Goal: Complete application form

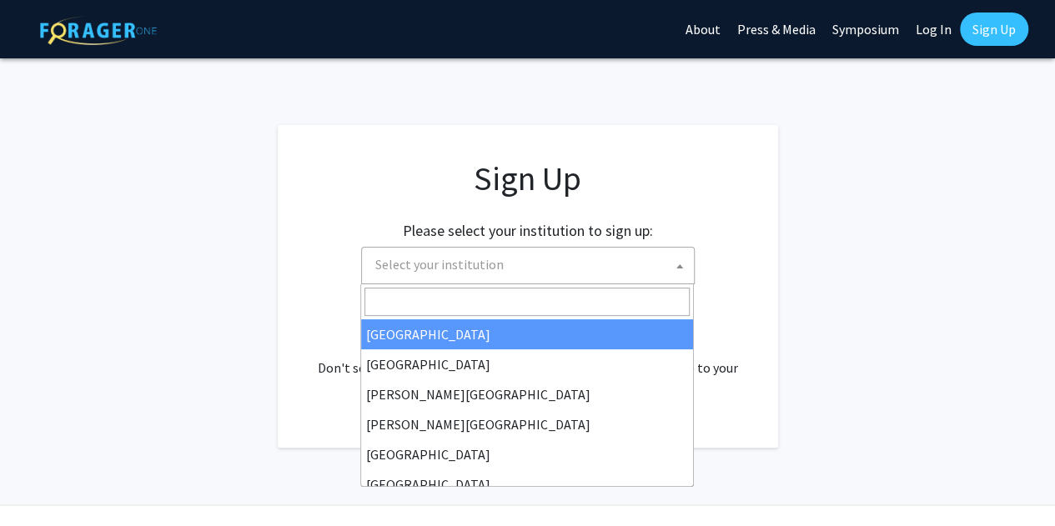
click at [551, 268] on span "Select your institution" at bounding box center [531, 265] width 325 height 34
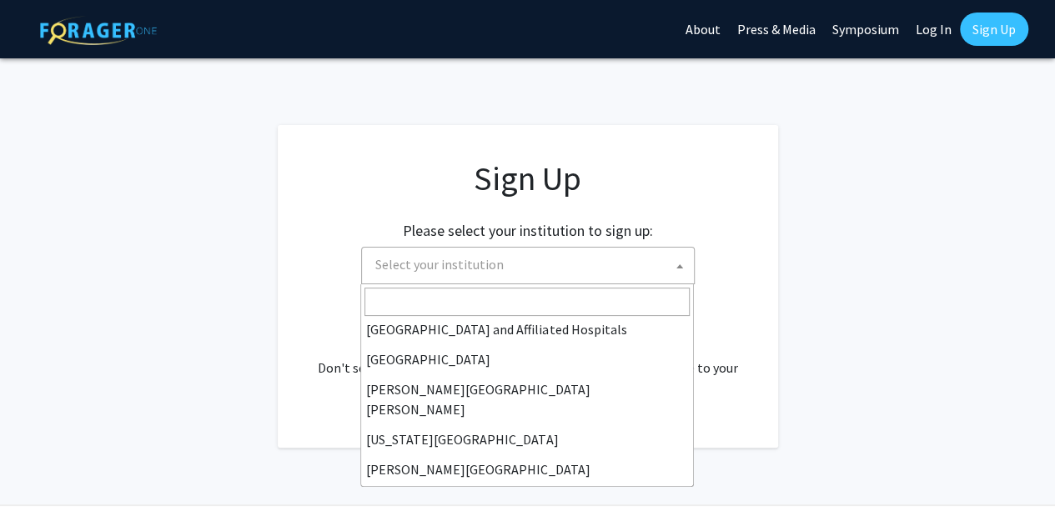
scroll to position [276, 0]
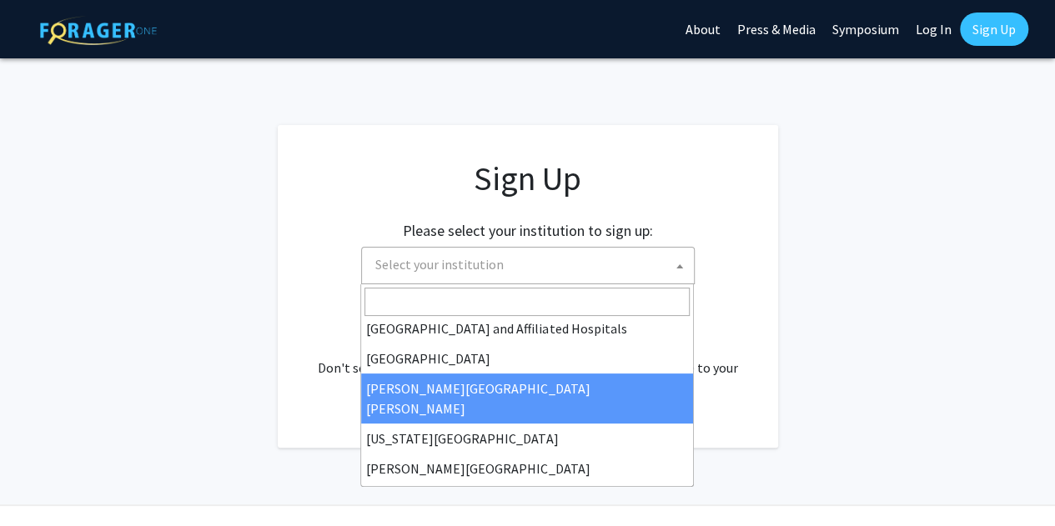
select select "1"
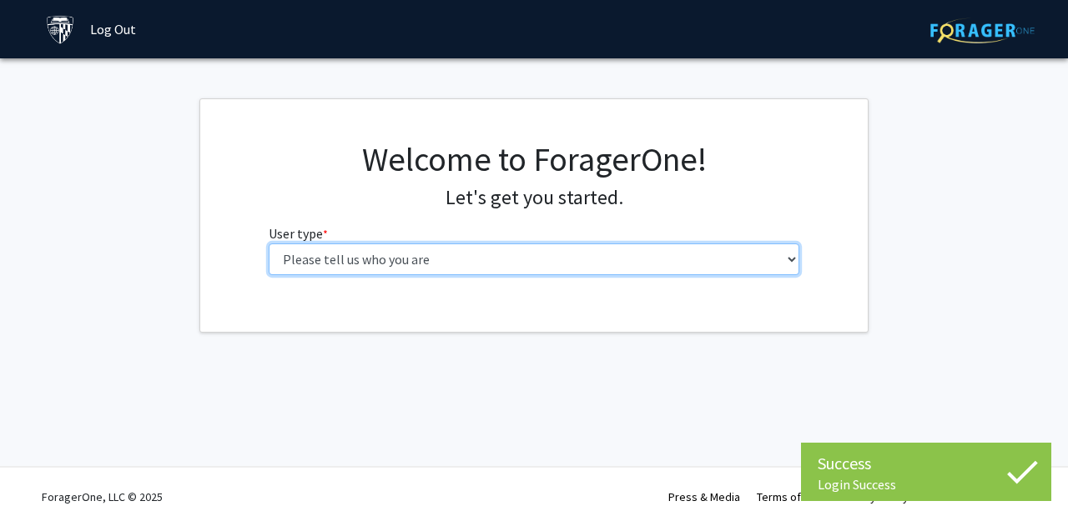
click at [387, 266] on select "Please tell us who you are Undergraduate Student Master's Student Doctoral Cand…" at bounding box center [534, 260] width 531 height 32
select select "2: masters"
click at [269, 244] on select "Please tell us who you are Undergraduate Student Master's Student Doctoral Cand…" at bounding box center [534, 260] width 531 height 32
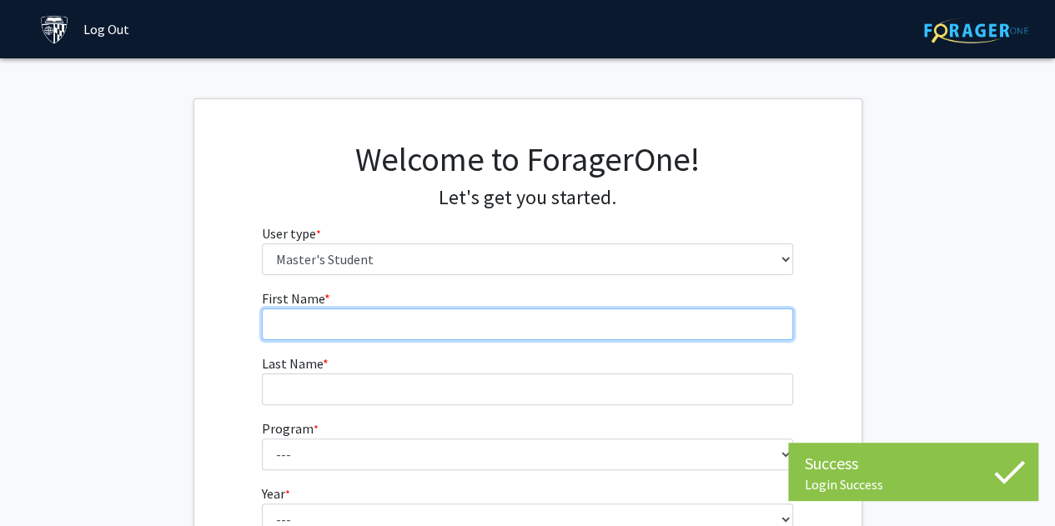
click at [380, 319] on input "First Name * required" at bounding box center [527, 325] width 531 height 32
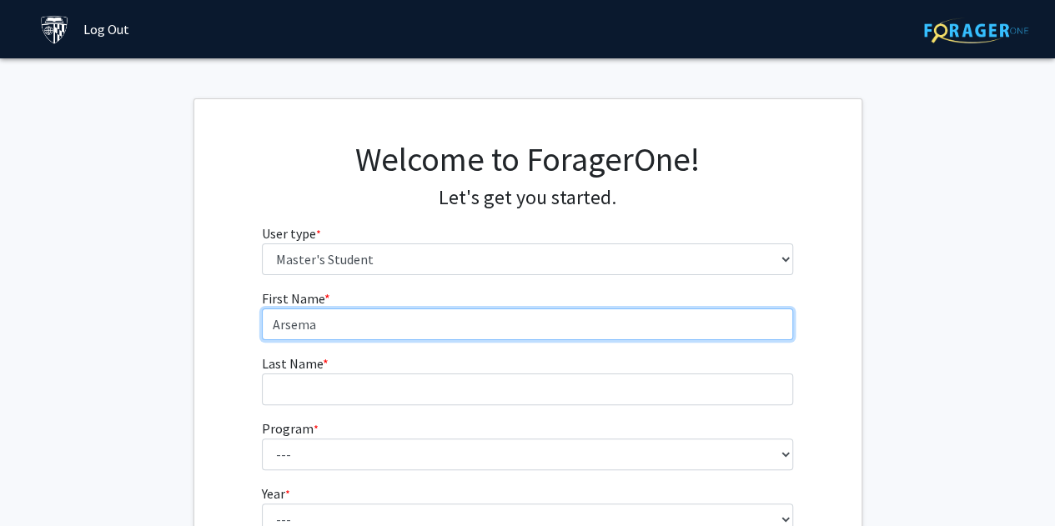
type input "Arsema"
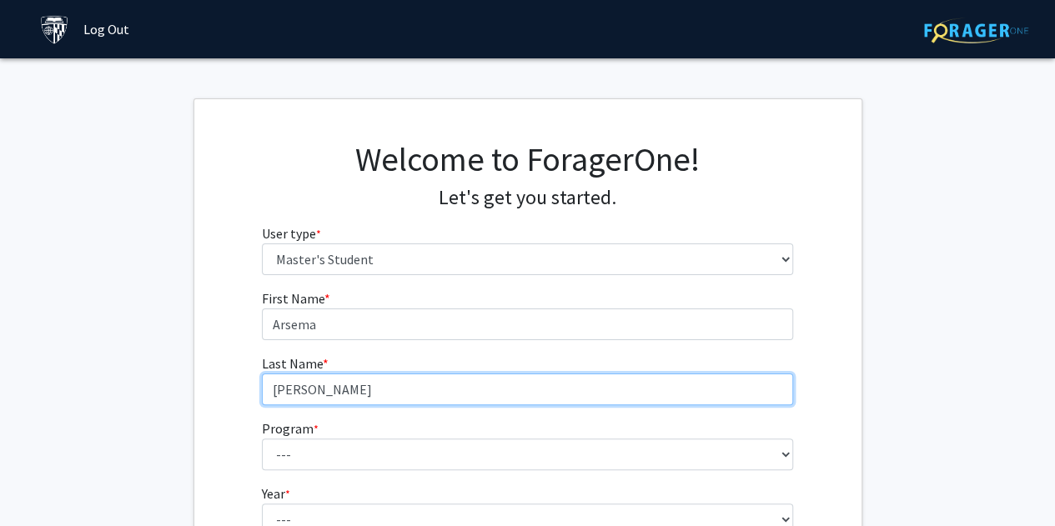
type input "[PERSON_NAME]"
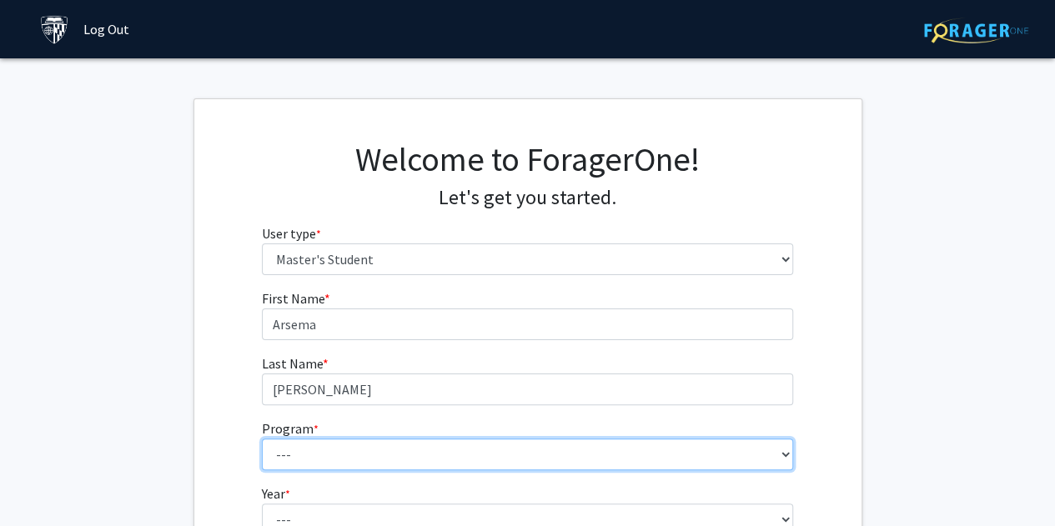
click at [784, 460] on select "--- Anatomy Education Applied and Computational Mathematics Applied Biomedical …" at bounding box center [527, 455] width 531 height 32
select select "135: 134"
click at [262, 439] on select "--- Anatomy Education Applied and Computational Mathematics Applied Biomedical …" at bounding box center [527, 455] width 531 height 32
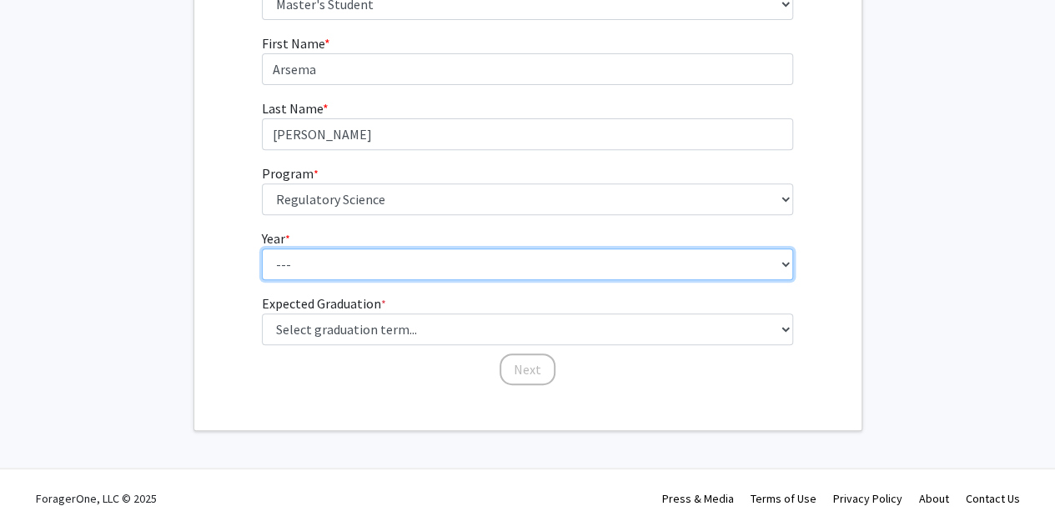
click at [342, 271] on select "--- First Year Second Year" at bounding box center [527, 265] width 531 height 32
select select "1: first_year"
click at [262, 249] on select "--- First Year Second Year" at bounding box center [527, 265] width 531 height 32
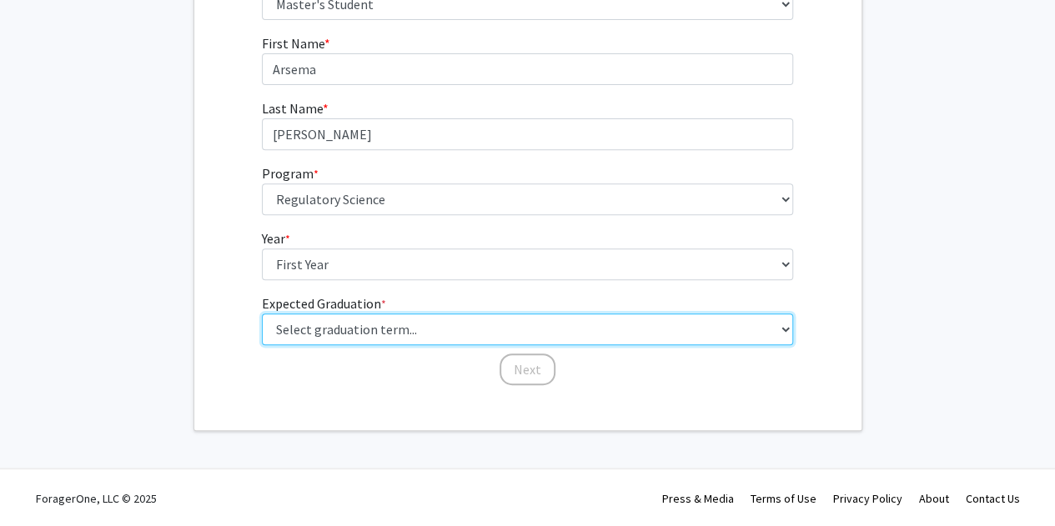
click at [322, 326] on select "Select graduation term... Spring 2025 Summer 2025 Fall 2025 Winter 2025 Spring …" at bounding box center [527, 330] width 531 height 32
select select "13: spring_2028"
click at [262, 314] on select "Select graduation term... Spring 2025 Summer 2025 Fall 2025 Winter 2025 Spring …" at bounding box center [527, 330] width 531 height 32
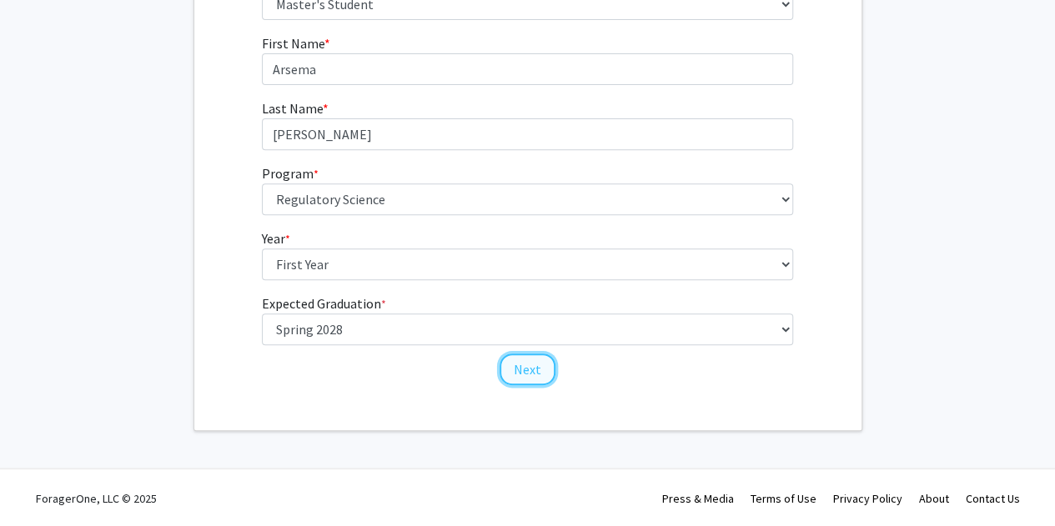
click at [529, 370] on button "Next" at bounding box center [528, 370] width 56 height 32
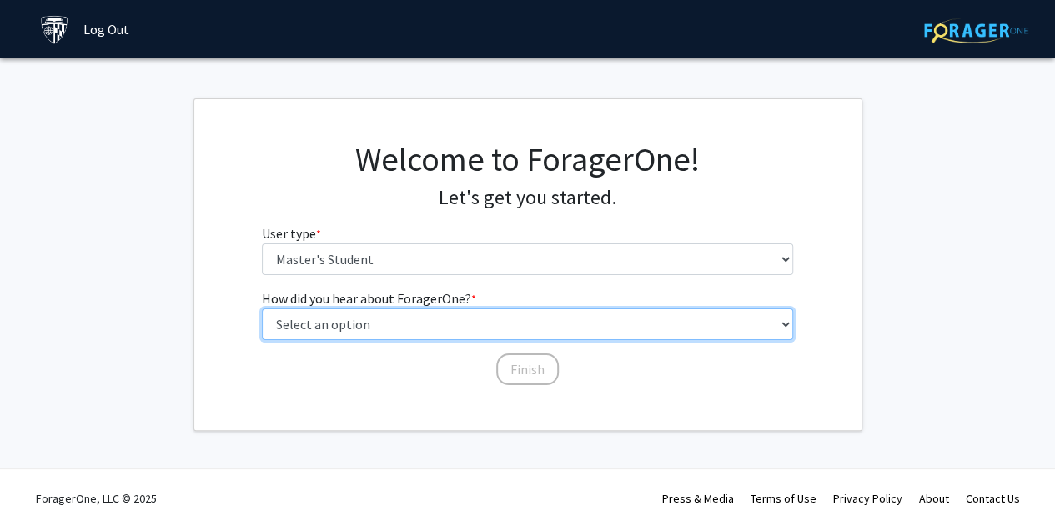
click at [459, 325] on select "Select an option Peer/student recommendation Faculty/staff recommendation Unive…" at bounding box center [527, 325] width 531 height 32
select select "3: university_website"
click at [262, 309] on select "Select an option Peer/student recommendation Faculty/staff recommendation Unive…" at bounding box center [527, 325] width 531 height 32
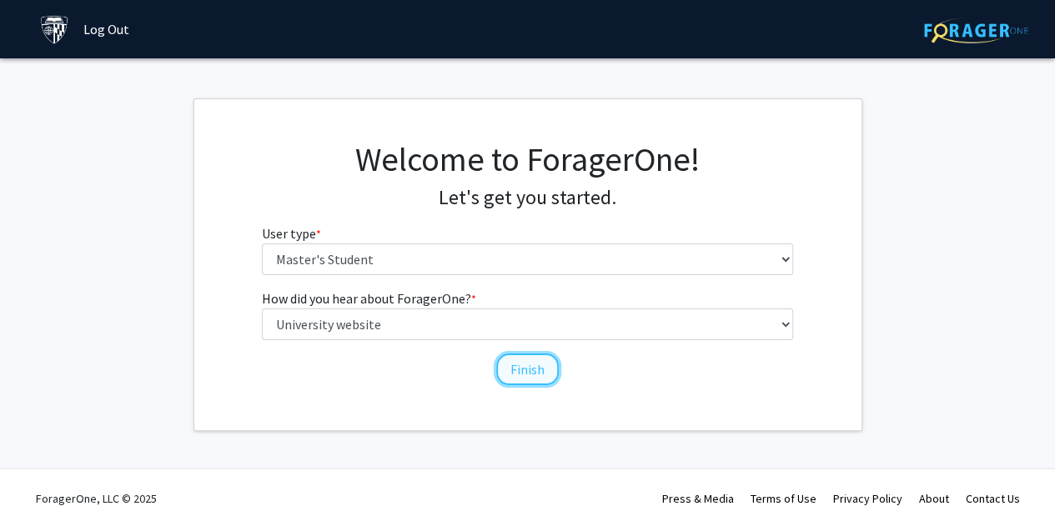
click at [532, 373] on button "Finish" at bounding box center [527, 370] width 63 height 32
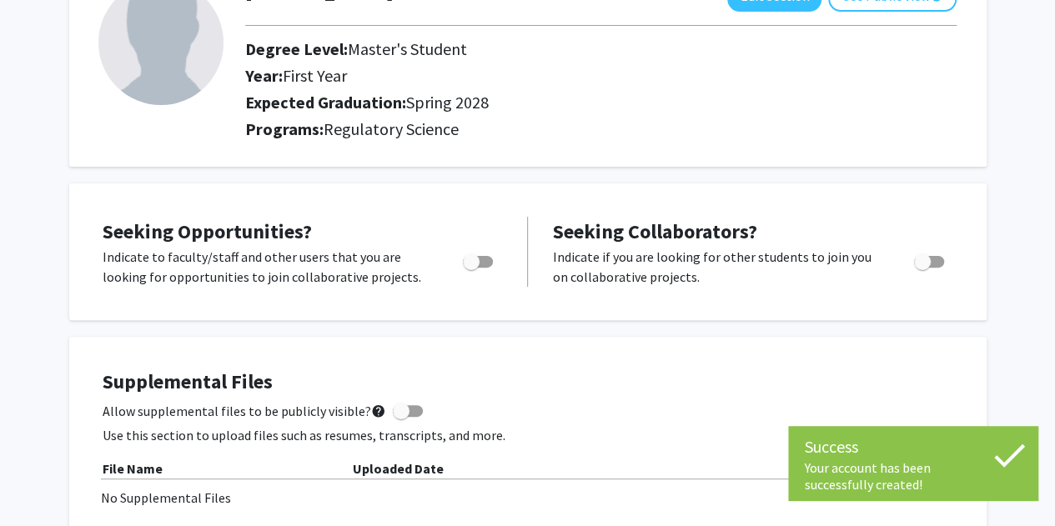
scroll to position [131, 0]
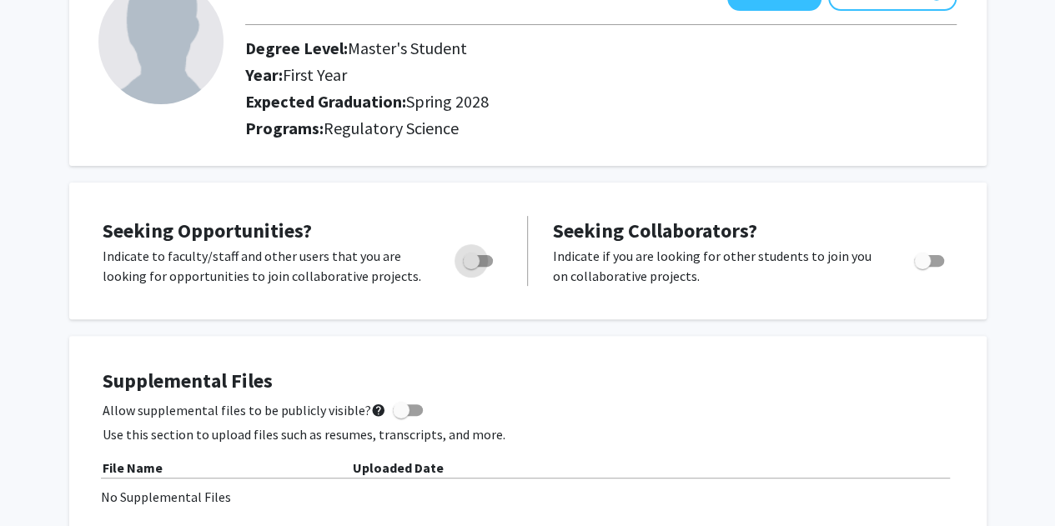
click at [474, 259] on span "Toggle" at bounding box center [471, 261] width 17 height 17
click at [471, 267] on input "Are you actively seeking opportunities?" at bounding box center [470, 267] width 1 height 1
checkbox input "true"
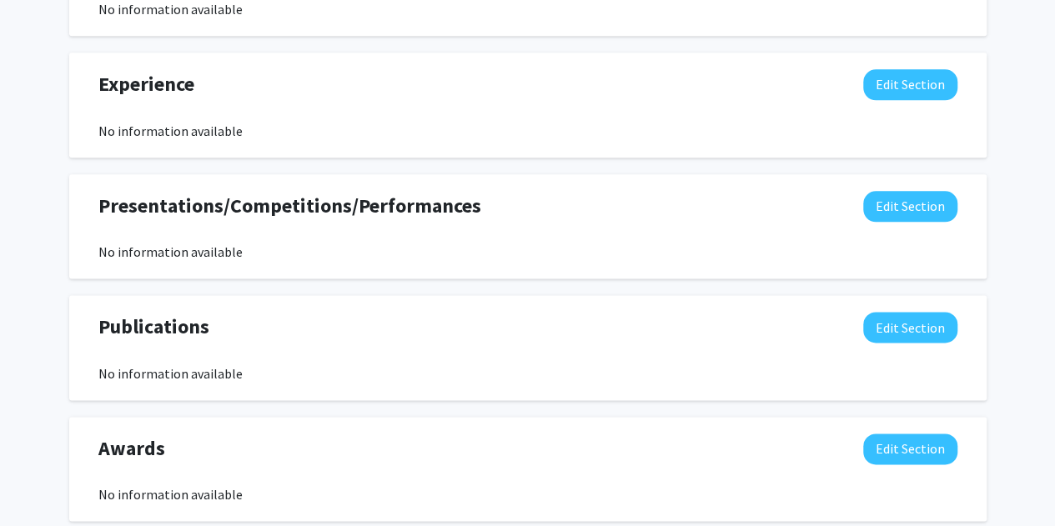
scroll to position [1038, 0]
